Goal: Task Accomplishment & Management: Use online tool/utility

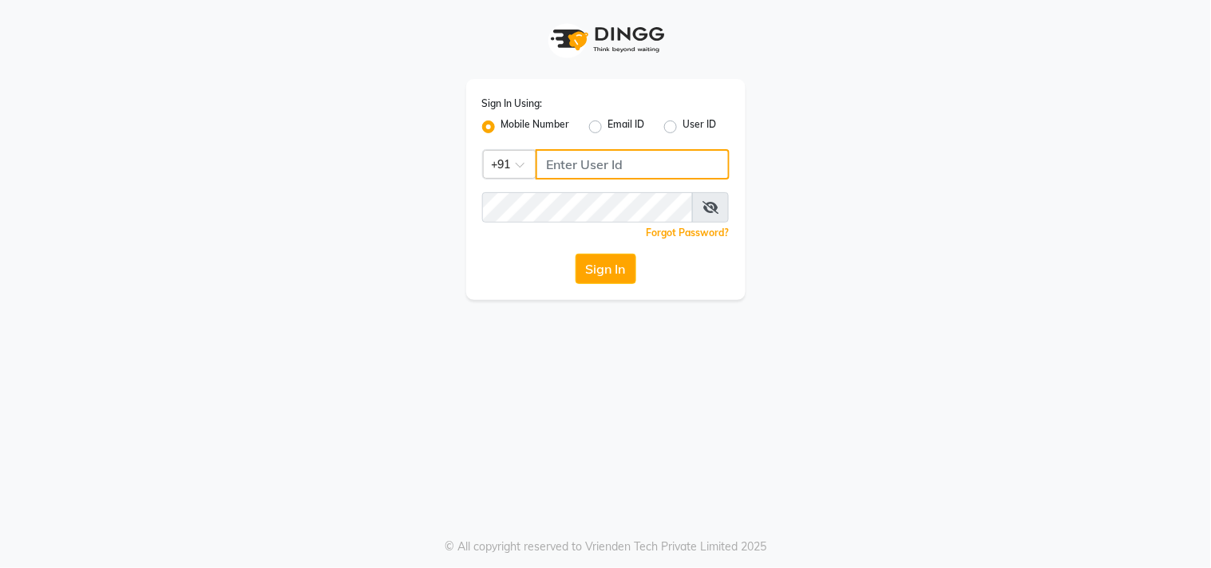
drag, startPoint x: 828, startPoint y: 2, endPoint x: 1004, endPoint y: 178, distance: 249.5
click at [1011, 176] on div "Sign In Using: Mobile Number Email ID User ID Country Code × +91 Remember me Fo…" at bounding box center [606, 150] width 910 height 300
click at [543, 148] on div "Sign In Using: Mobile Number Email ID User ID Country Code × +91 Remember me Fo…" at bounding box center [605, 189] width 279 height 221
click at [539, 160] on input "Username" at bounding box center [633, 164] width 194 height 30
type input "9606996635"
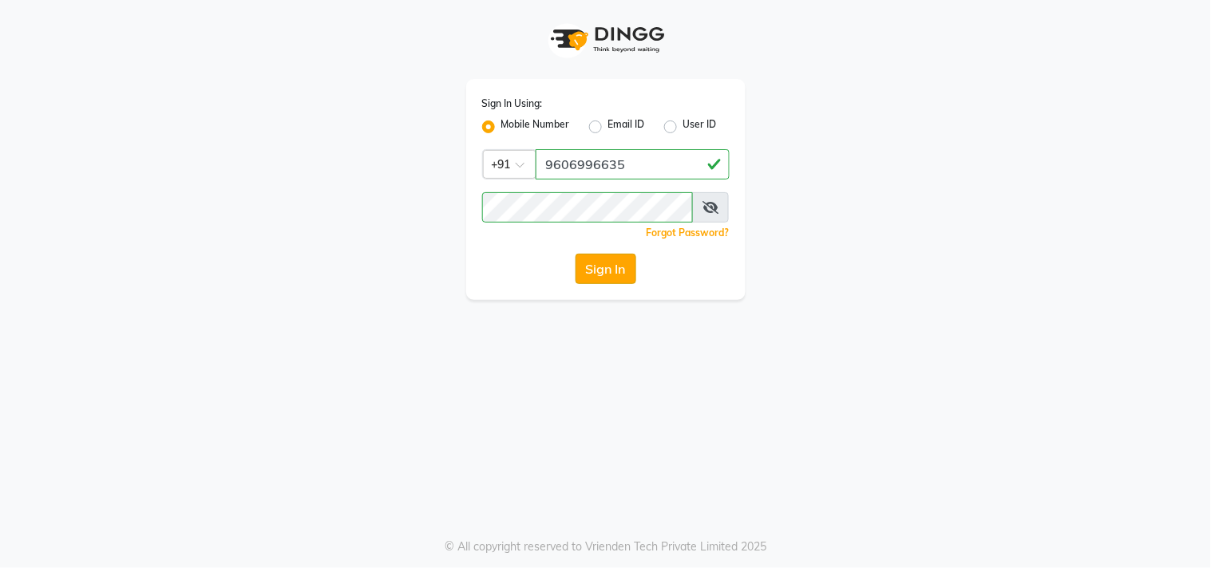
click at [592, 263] on button "Sign In" at bounding box center [606, 269] width 61 height 30
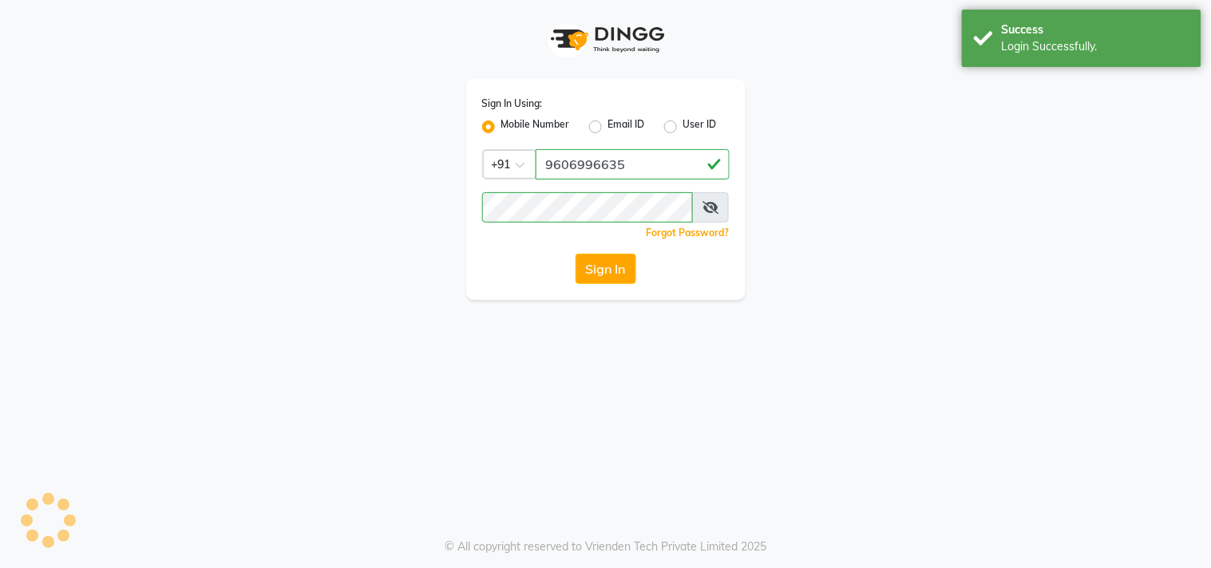
select select "service"
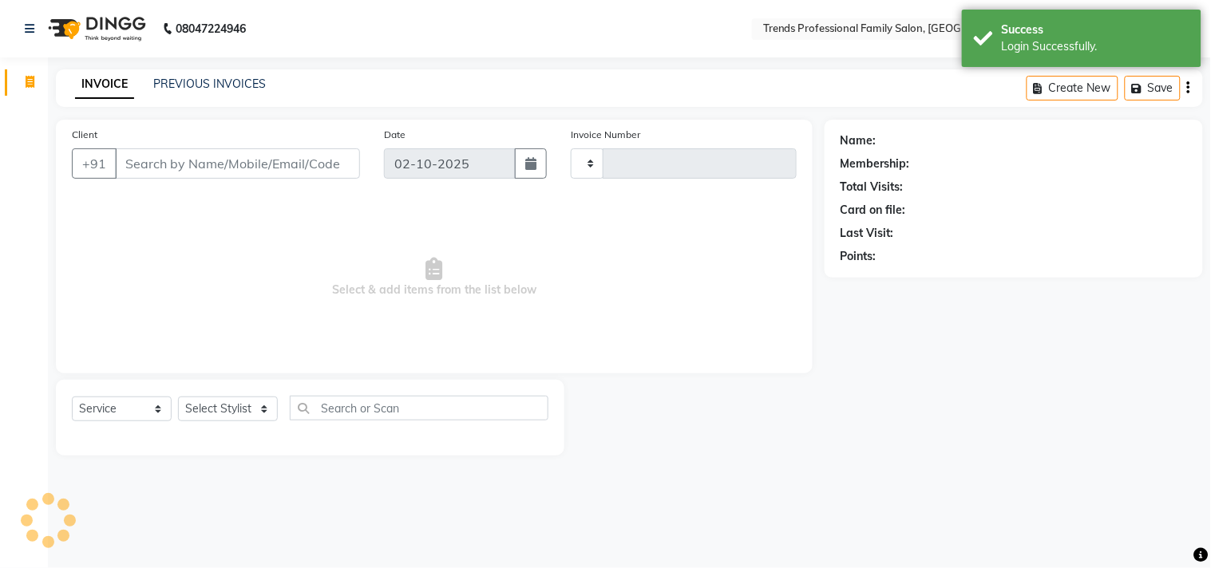
type input "3600"
select select "7345"
